Goal: Task Accomplishment & Management: Manage account settings

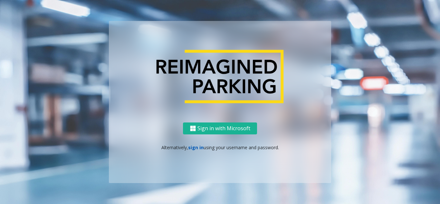
click at [194, 149] on link "sign in" at bounding box center [195, 147] width 15 height 6
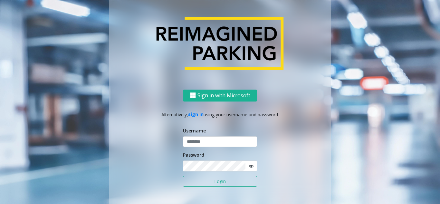
click at [196, 146] on input "text" at bounding box center [220, 141] width 74 height 11
type input "*******"
click at [204, 181] on button "Login" at bounding box center [220, 181] width 74 height 11
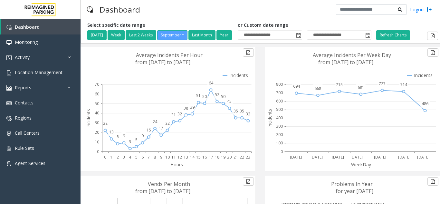
drag, startPoint x: 198, startPoint y: 9, endPoint x: 154, endPoint y: 0, distance: 44.7
click at [179, 9] on div "Dashboard Logout" at bounding box center [259, 9] width 359 height 19
